Goal: Information Seeking & Learning: Check status

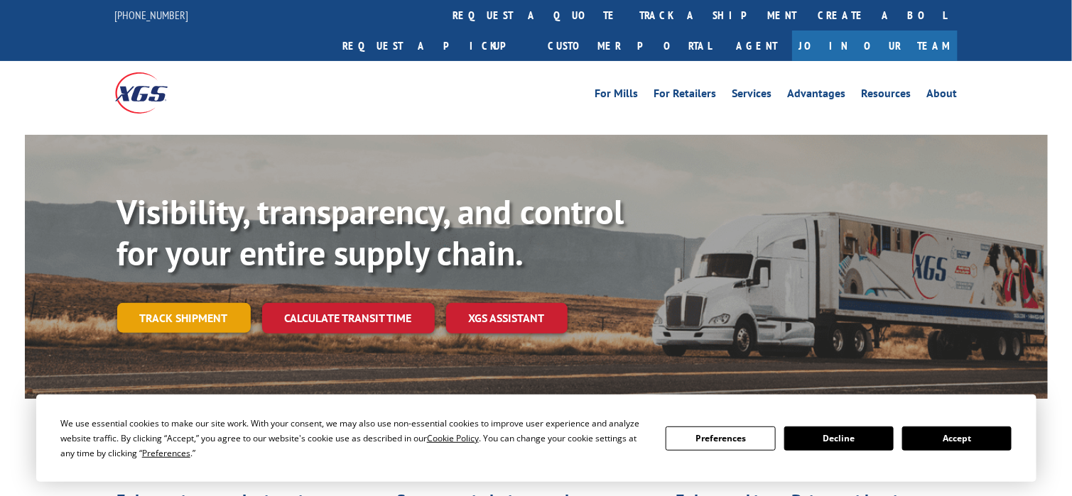
click at [203, 303] on link "Track shipment" at bounding box center [184, 318] width 134 height 30
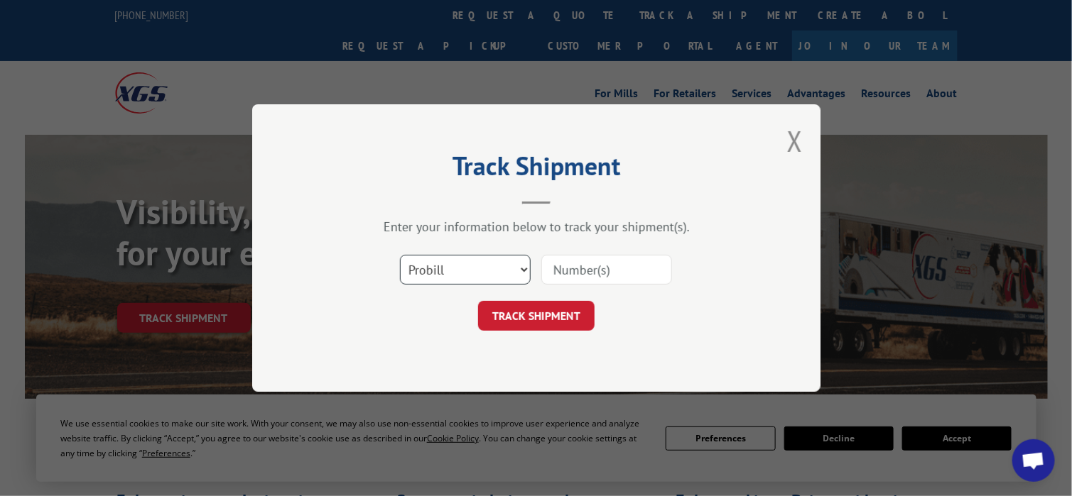
click at [450, 275] on select "Select category... Probill BOL PO" at bounding box center [465, 270] width 131 height 30
select select "bol"
click at [400, 255] on select "Select category... Probill BOL PO" at bounding box center [465, 270] width 131 height 30
click at [565, 266] on input at bounding box center [606, 270] width 131 height 30
paste input "14803363"
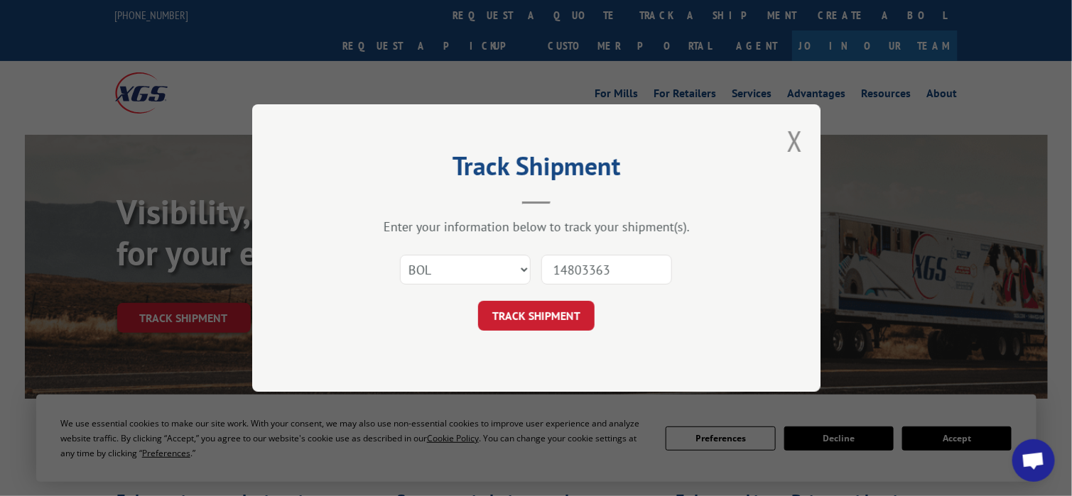
type input "14803363"
click at [558, 335] on div "Track Shipment Enter your information below to track your shipment(s). Select c…" at bounding box center [536, 248] width 568 height 288
click at [561, 326] on button "TRACK SHIPMENT" at bounding box center [536, 316] width 116 height 30
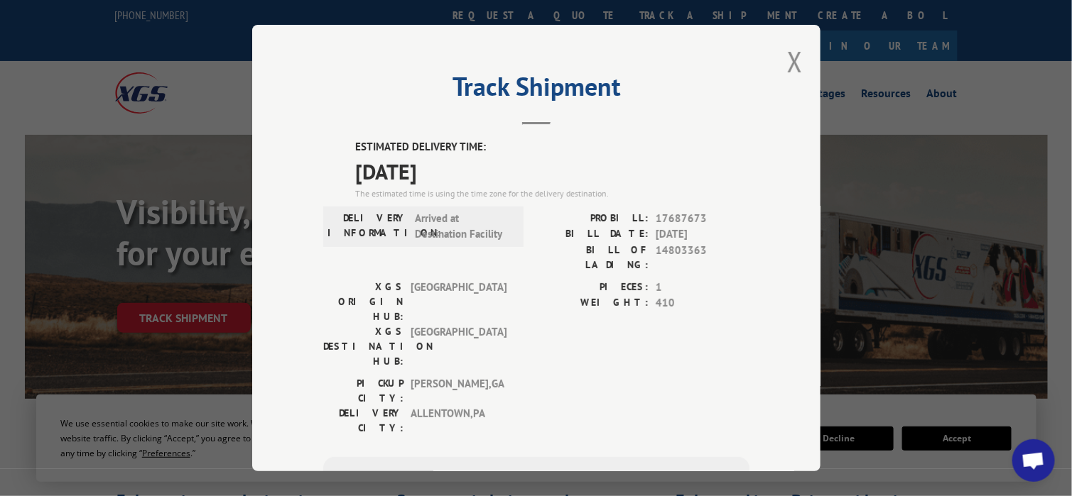
click at [668, 214] on span "17687673" at bounding box center [703, 219] width 94 height 16
copy span "17687673"
